Goal: Task Accomplishment & Management: Manage account settings

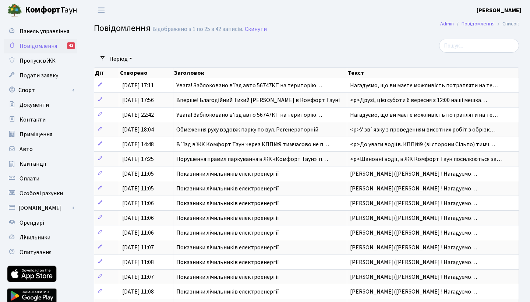
select select "25"
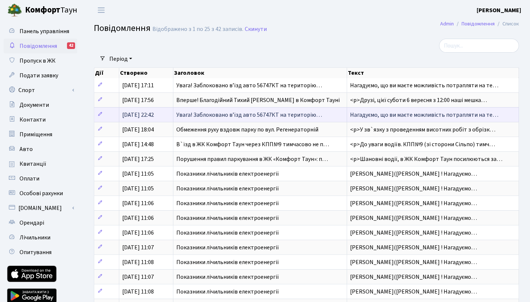
click at [409, 119] on span "Нагадуємо, що ви маєте можливість потрапляти на те…" at bounding box center [424, 115] width 148 height 8
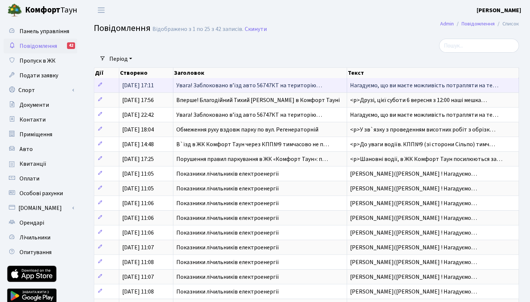
click at [404, 88] on span "Нагадуємо, що ви маєте можливість потрапляти на те…" at bounding box center [424, 85] width 148 height 8
click at [304, 88] on span "Увага! Заблоковано вʼїзд авто 56747КТ на територію…" at bounding box center [249, 85] width 146 height 8
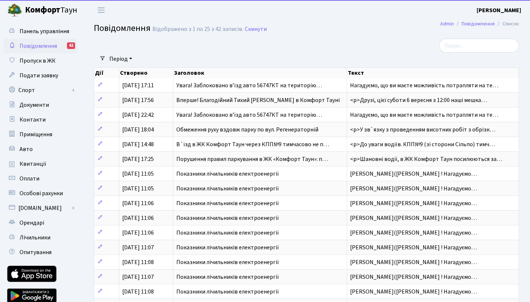
select select "25"
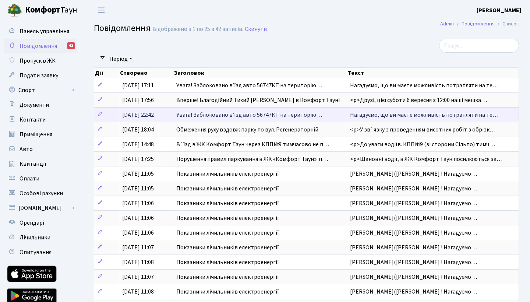
click at [195, 114] on td "Увага! Заблоковано вʼїзд авто 56747КТ на територію…" at bounding box center [260, 114] width 174 height 15
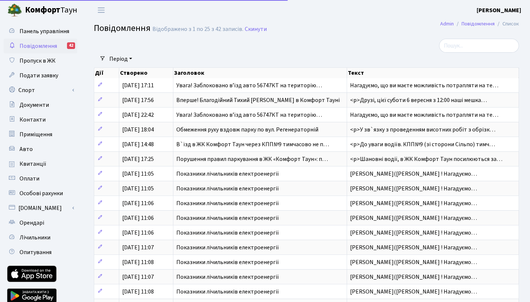
select select "25"
